Goal: Information Seeking & Learning: Learn about a topic

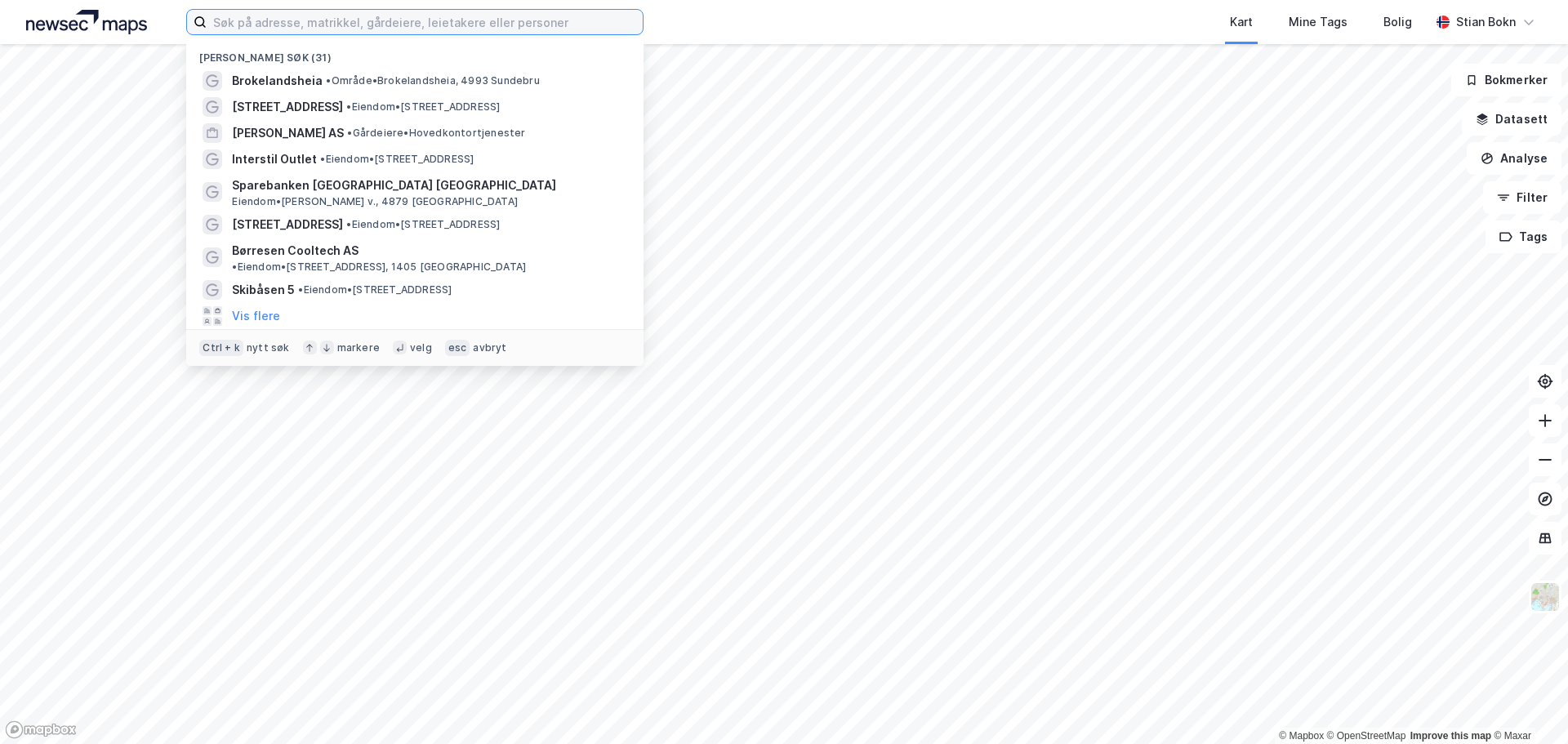
click at [294, 22] on input at bounding box center [424, 22] width 436 height 24
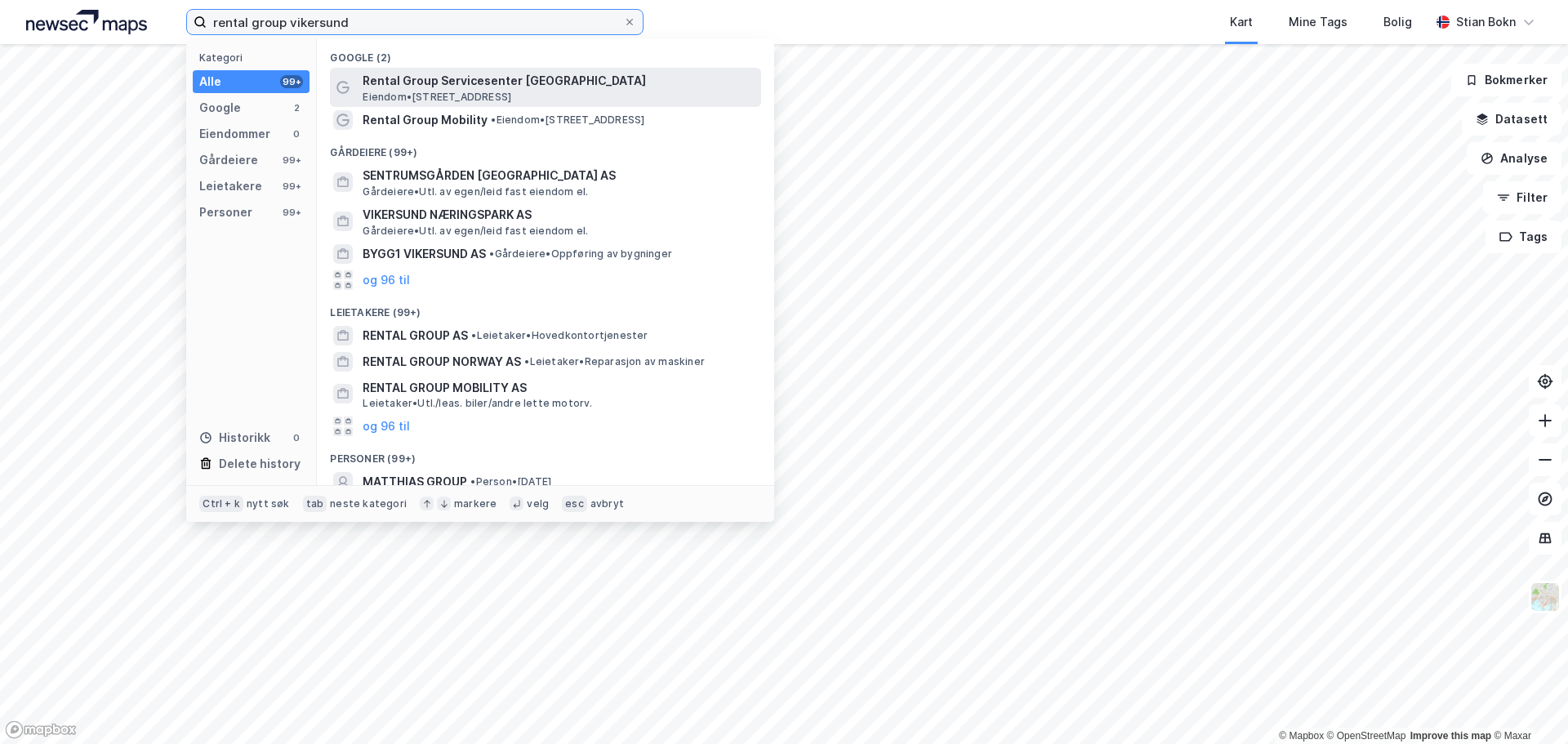
type input "rental group vikersund"
click at [494, 88] on span "Rental Group Servicesenter [GEOGRAPHIC_DATA]" at bounding box center [559, 80] width 392 height 20
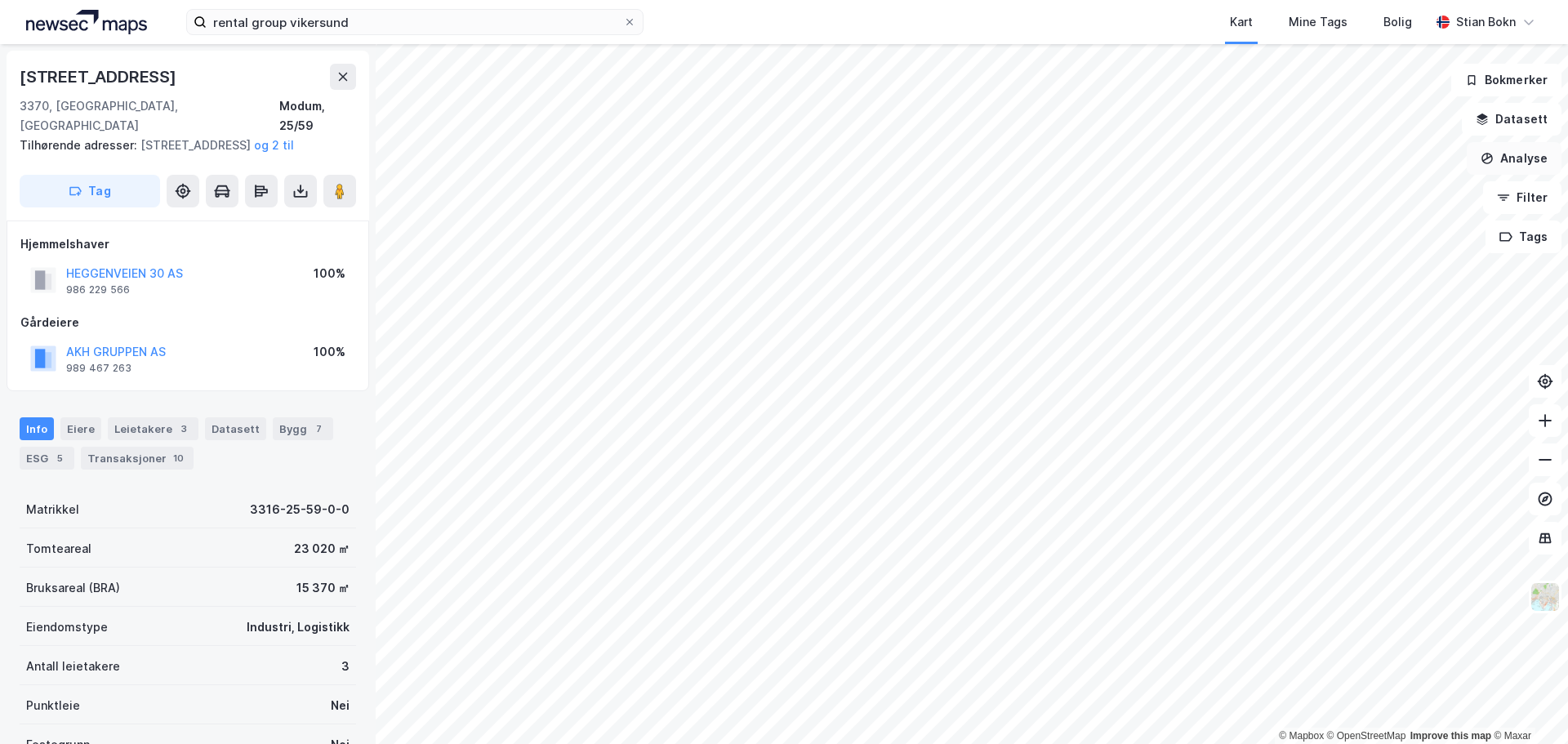
click at [1527, 163] on button "Analyse" at bounding box center [1514, 158] width 95 height 33
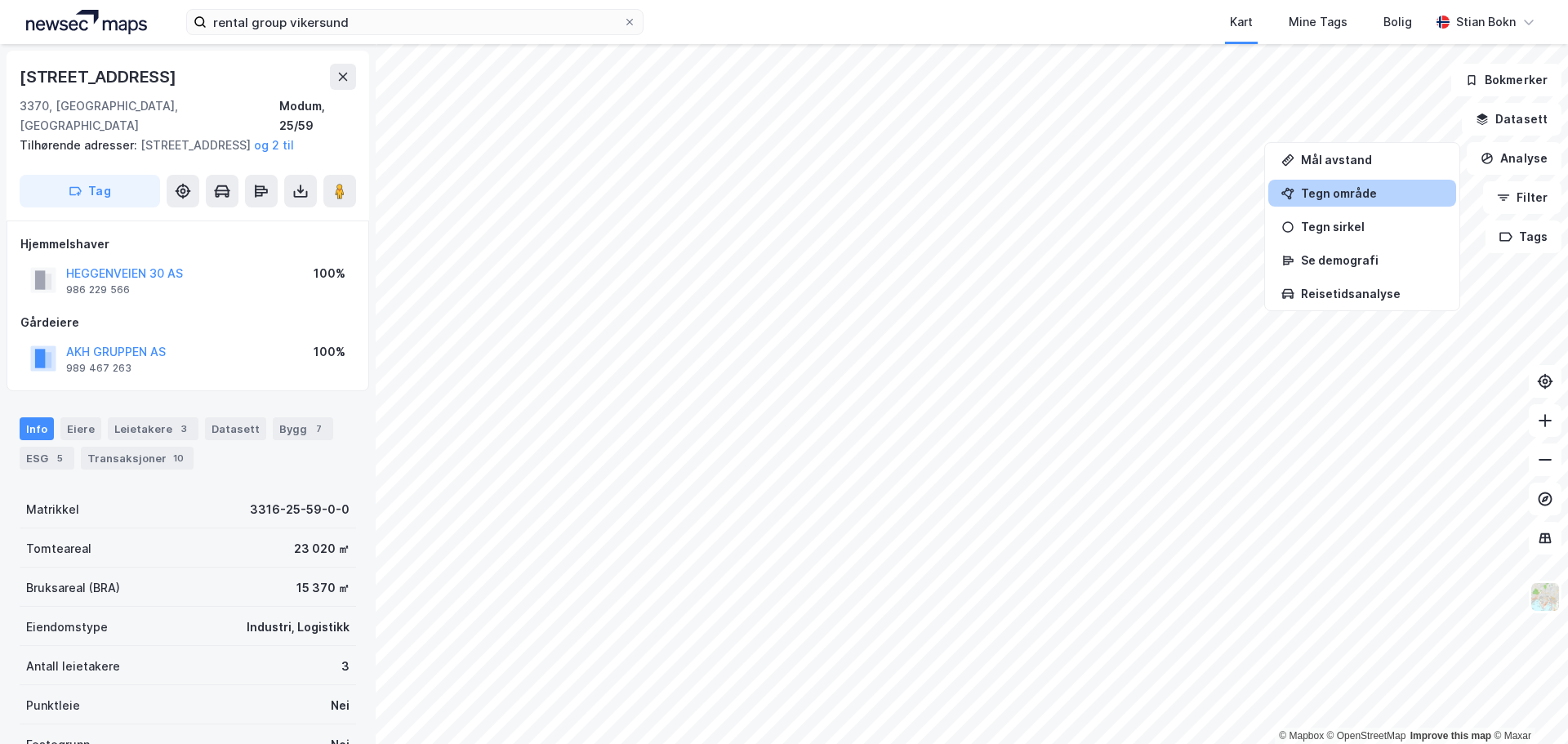
click at [1331, 200] on div "Tegn område" at bounding box center [1362, 193] width 188 height 27
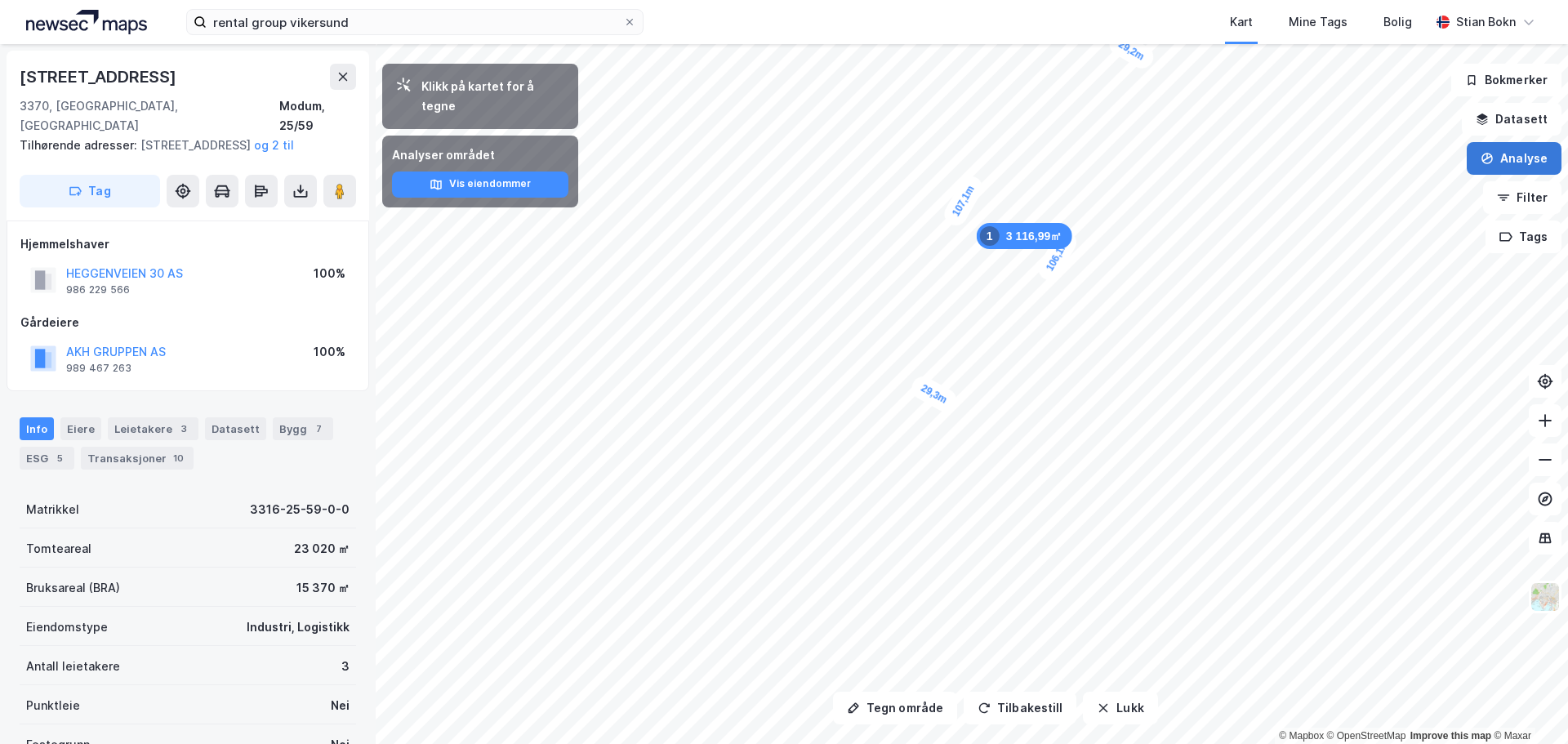
click at [1522, 158] on button "Analyse" at bounding box center [1514, 158] width 95 height 33
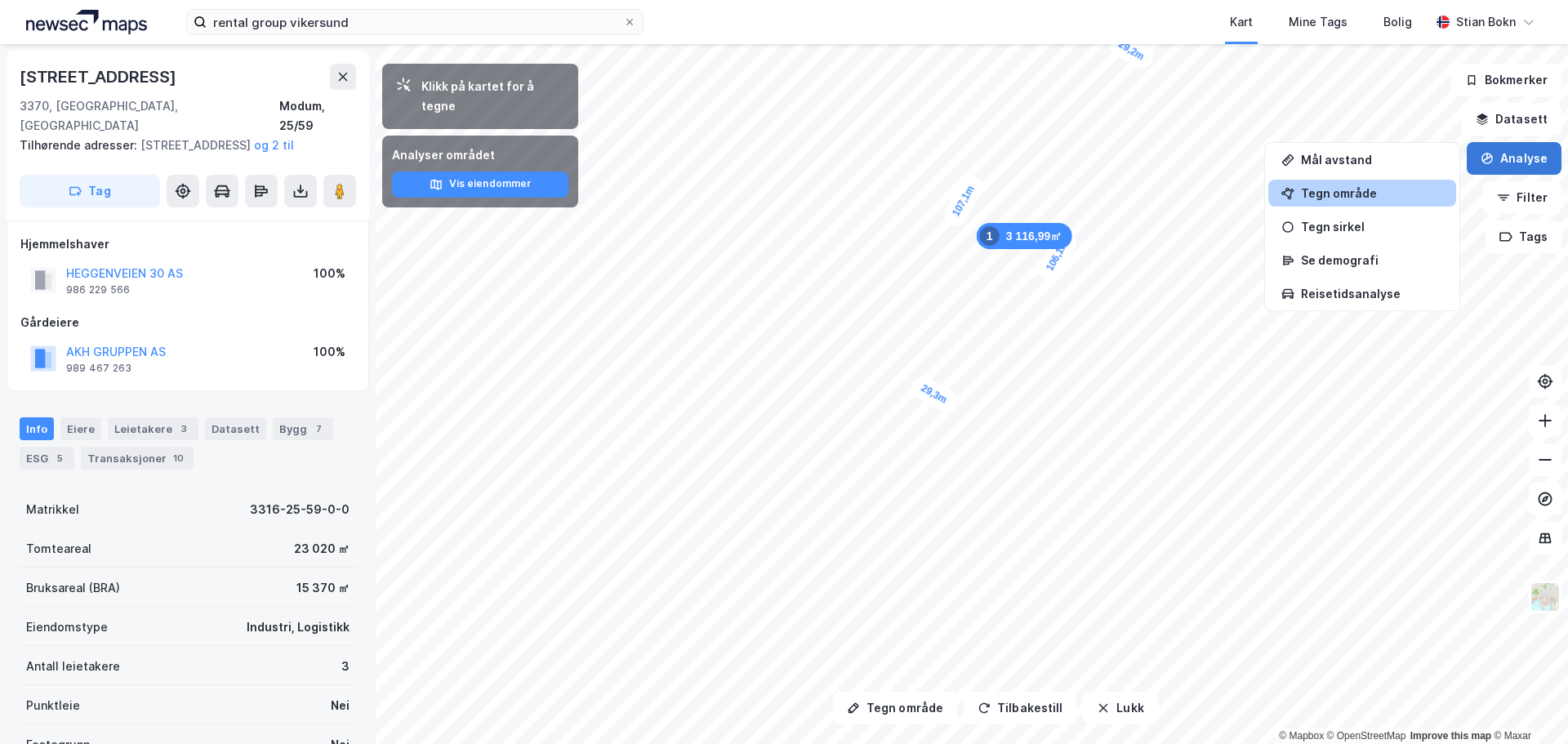
click at [1499, 166] on button "Analyse" at bounding box center [1514, 158] width 95 height 33
